Goal: Check status: Check status

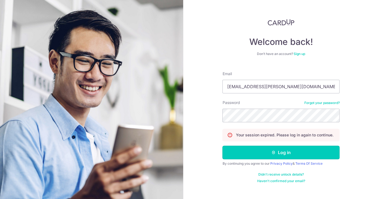
click at [243, 156] on button "Log in" at bounding box center [281, 153] width 117 height 14
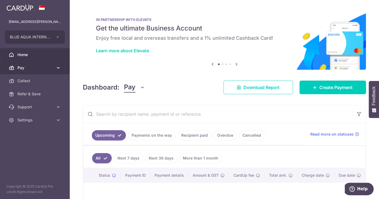
click at [25, 70] on span "Pay" at bounding box center [35, 67] width 36 height 5
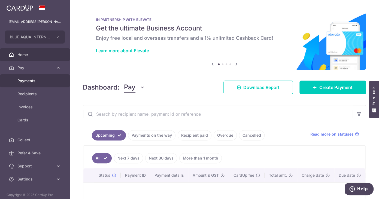
click at [25, 81] on span "Payments" at bounding box center [35, 80] width 36 height 5
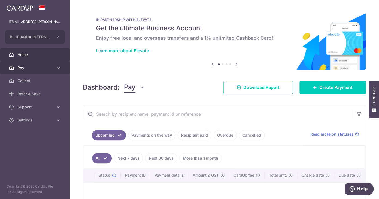
click at [37, 69] on span "Pay" at bounding box center [35, 67] width 36 height 5
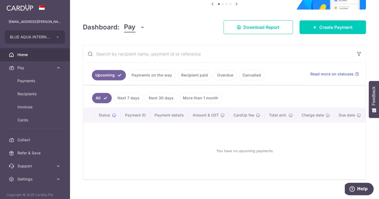
click at [151, 76] on link "Payments on the way" at bounding box center [151, 75] width 47 height 10
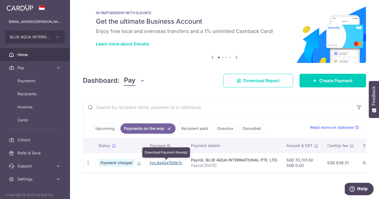
click at [161, 162] on link "txn_8a42e7b8b7c" at bounding box center [166, 163] width 32 height 5
